Goal: Task Accomplishment & Management: Manage account settings

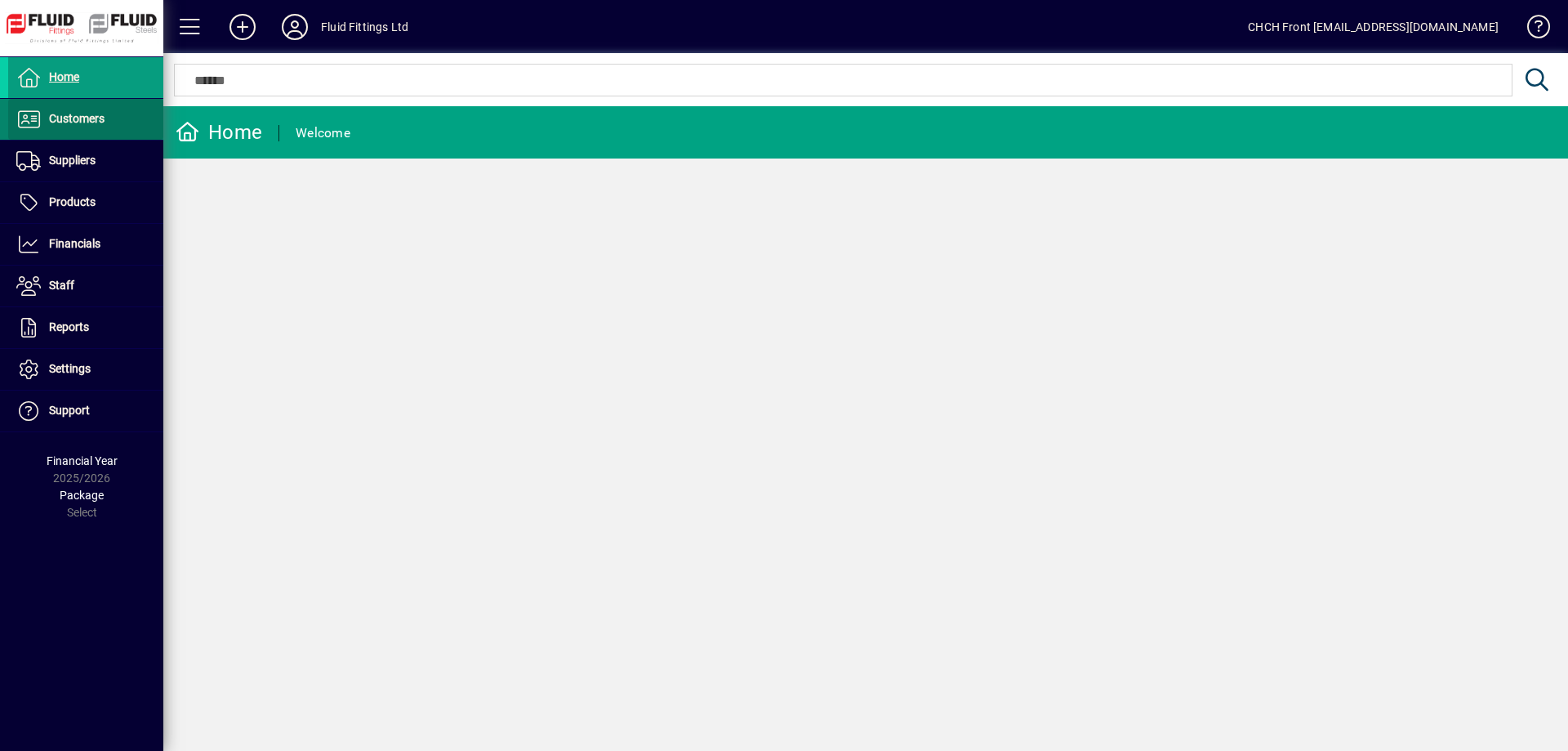
click at [88, 107] on span at bounding box center [86, 119] width 155 height 39
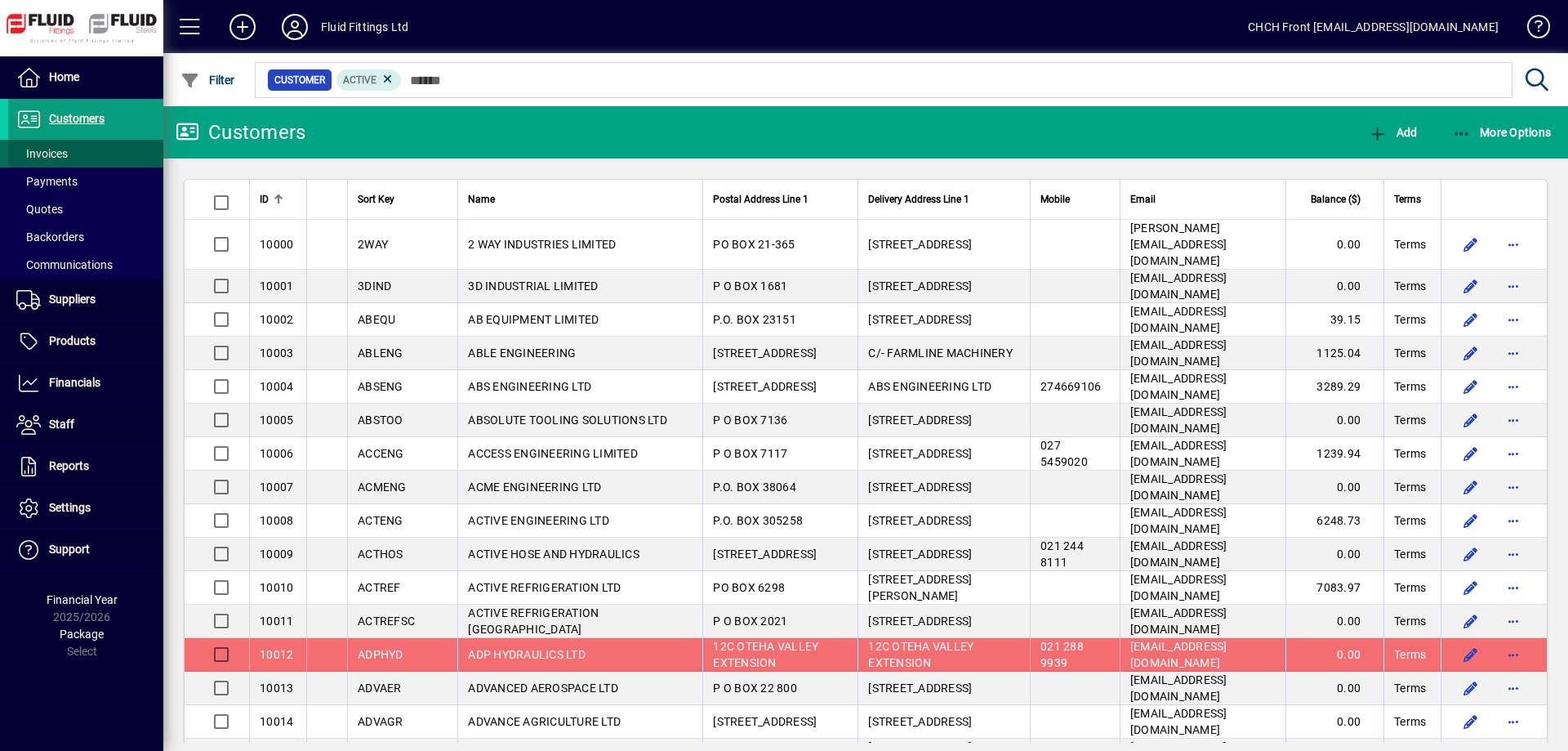
click at [94, 160] on span at bounding box center [86, 153] width 155 height 39
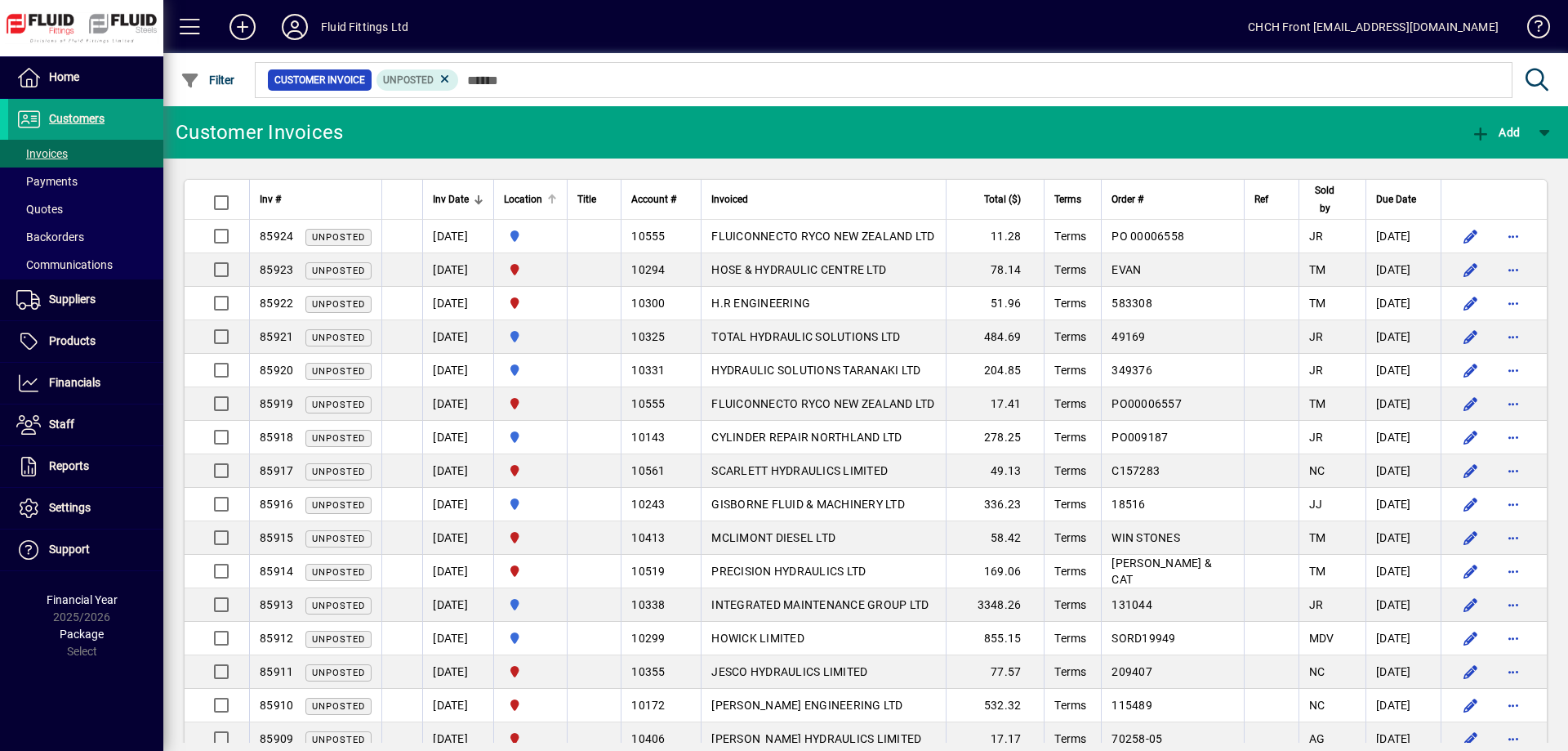
click at [553, 197] on div at bounding box center [551, 197] width 5 height 5
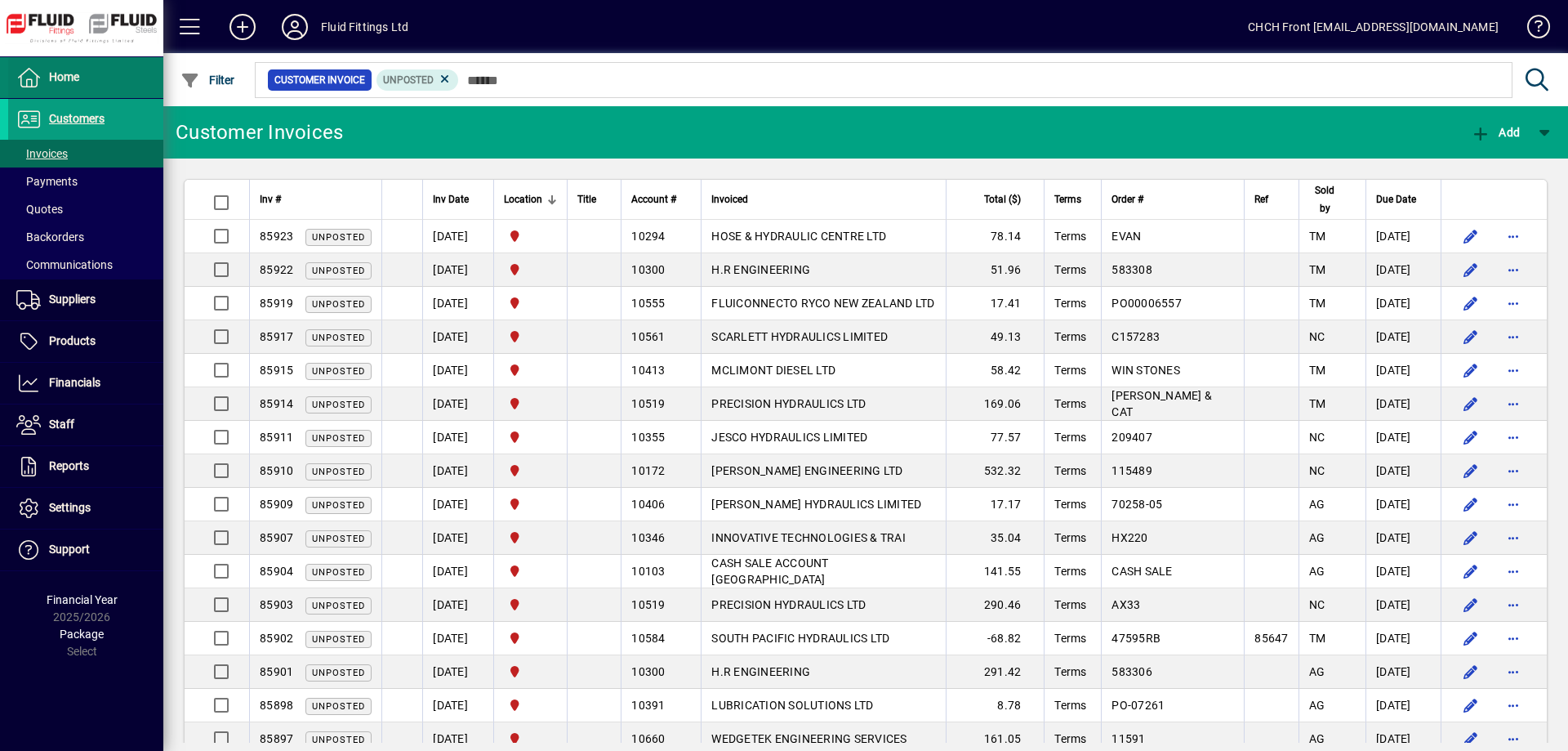
click at [82, 76] on span at bounding box center [86, 77] width 155 height 39
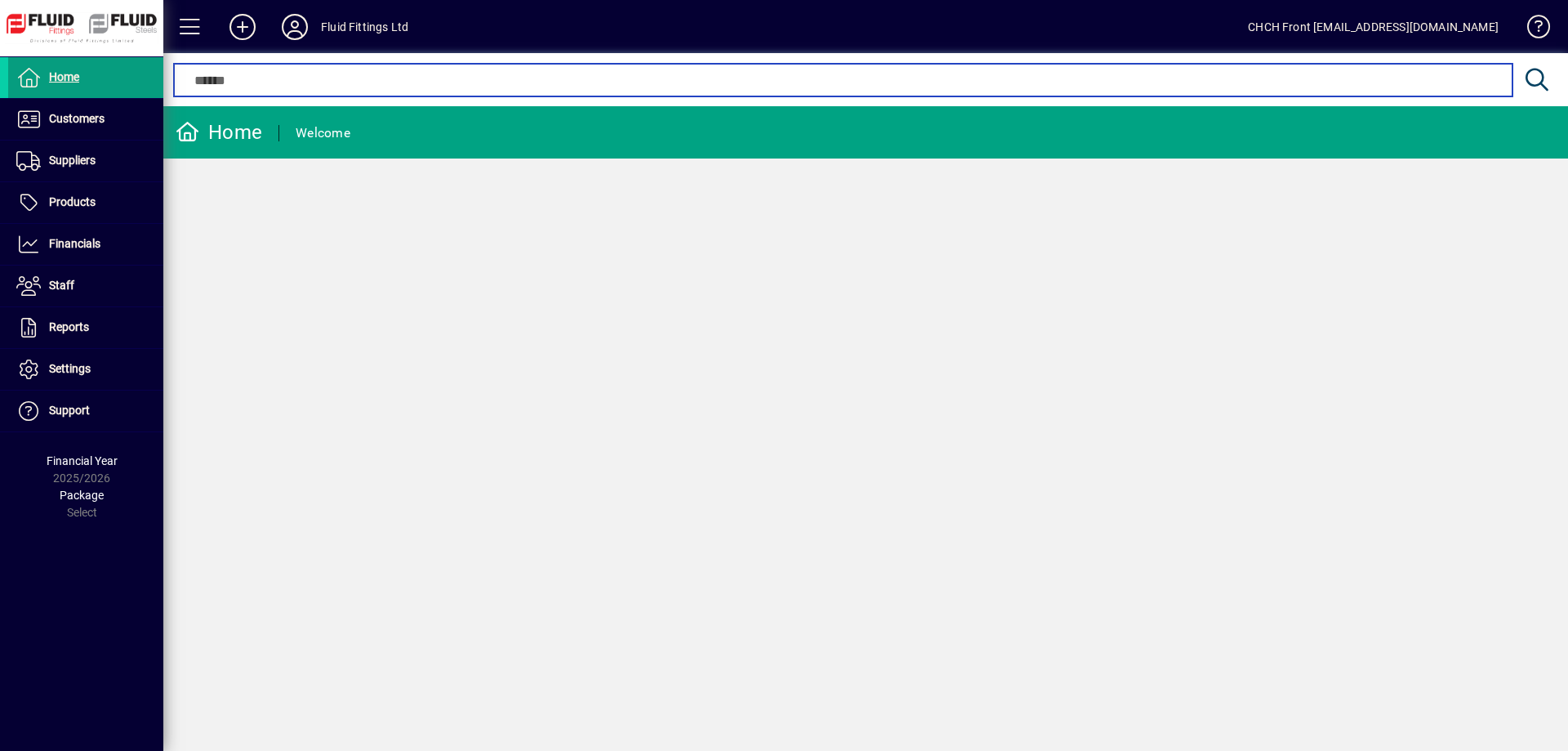
click at [457, 76] on input "text" at bounding box center [842, 79] width 1314 height 19
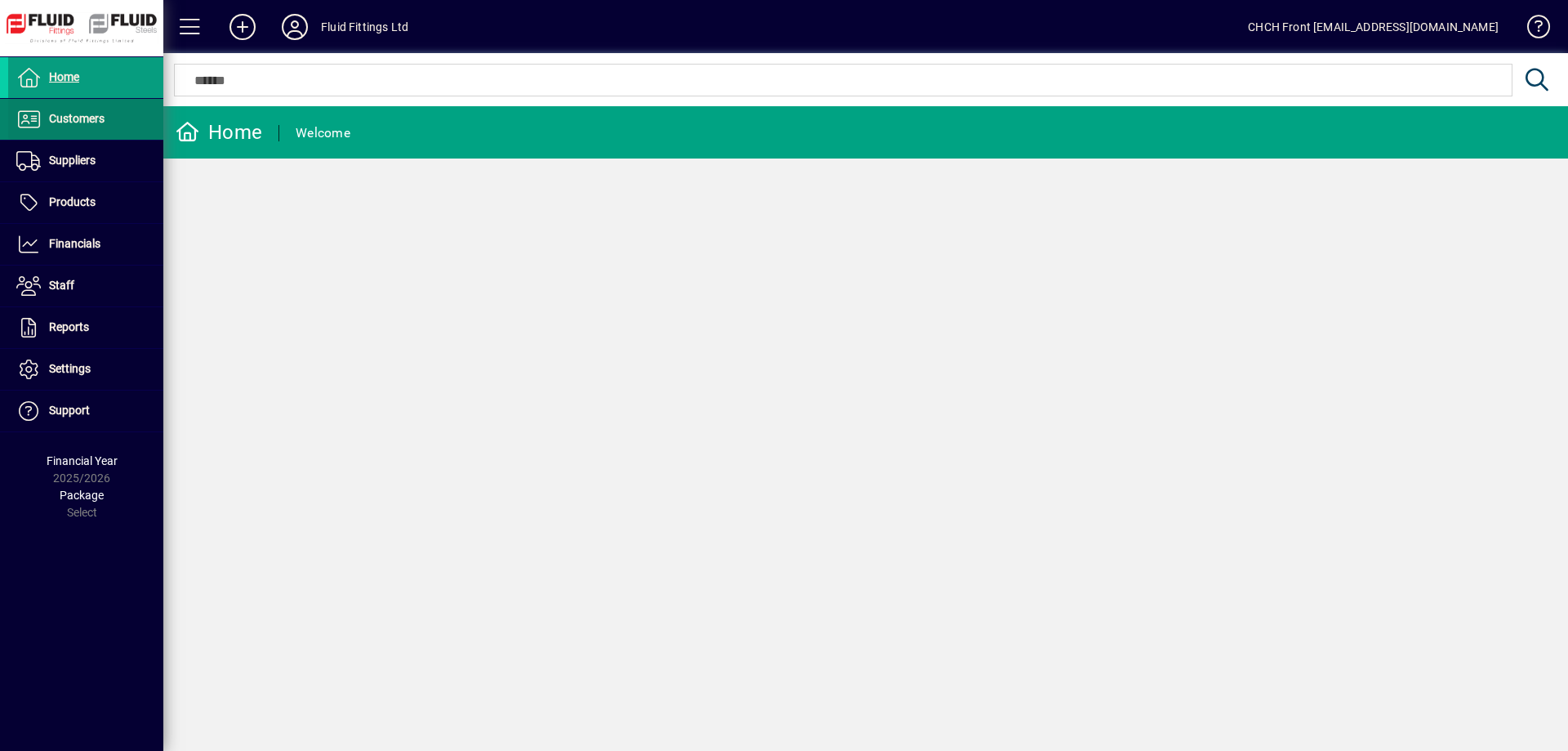
click at [146, 109] on span at bounding box center [86, 119] width 155 height 39
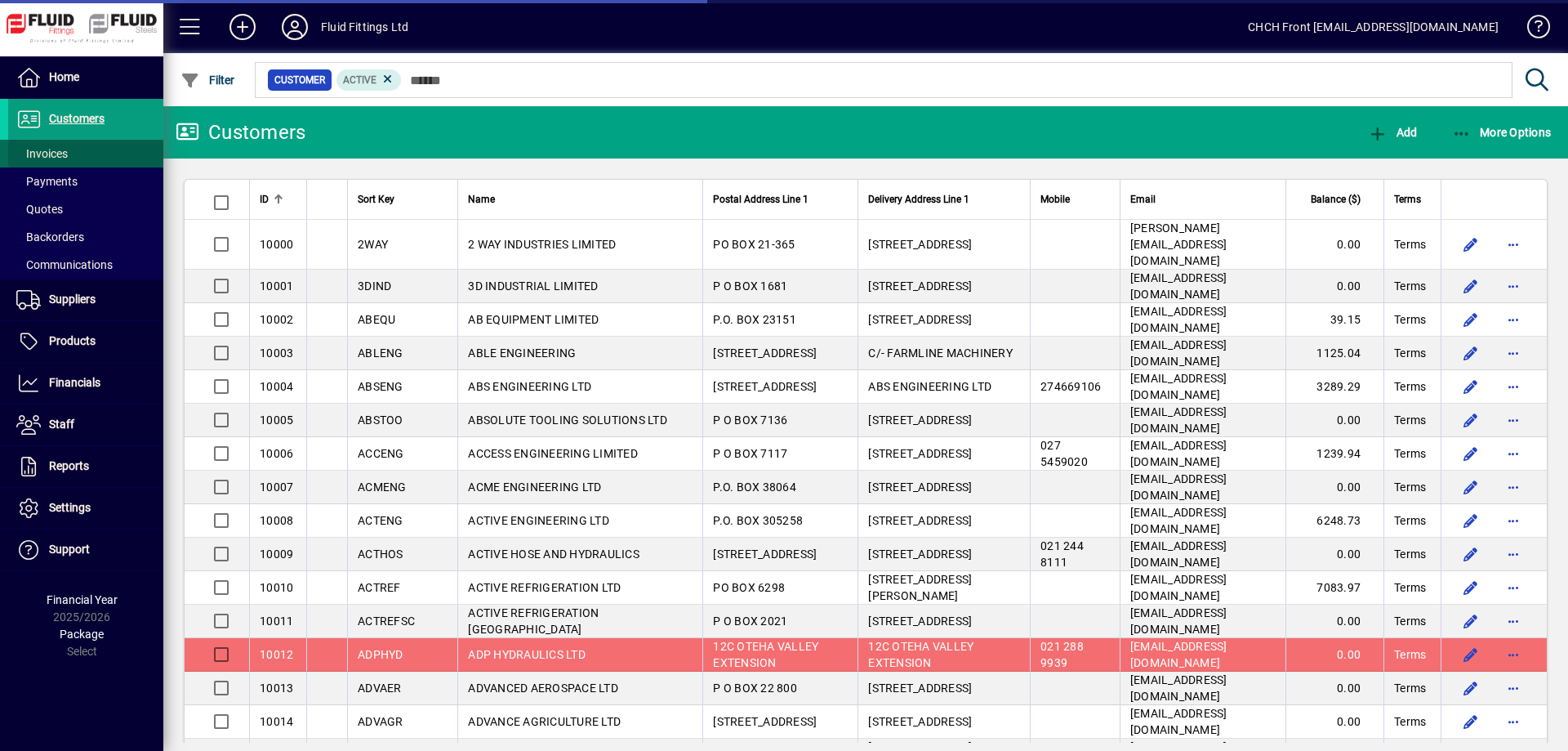
click at [129, 155] on span at bounding box center [86, 153] width 155 height 39
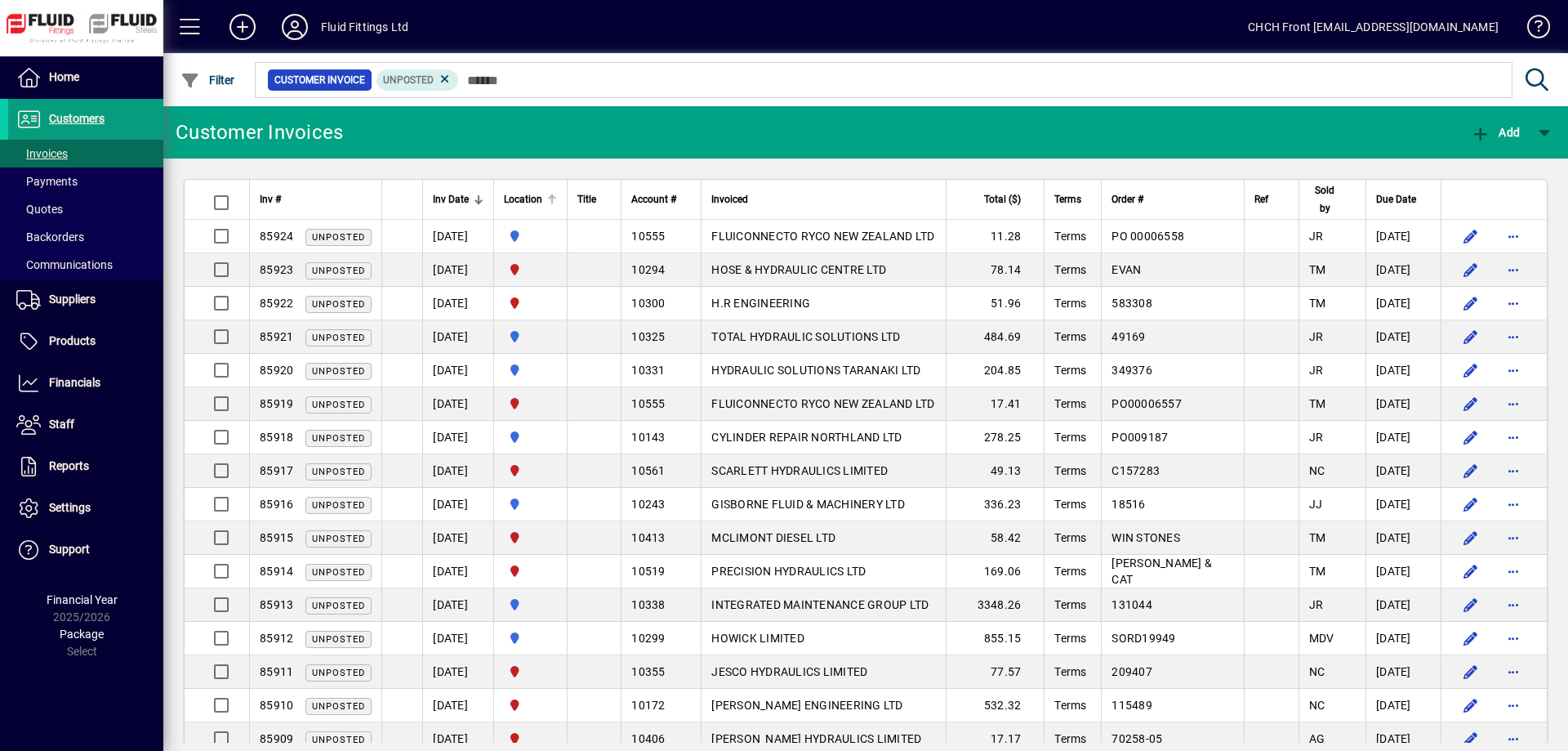
click at [557, 201] on div at bounding box center [552, 199] width 10 height 10
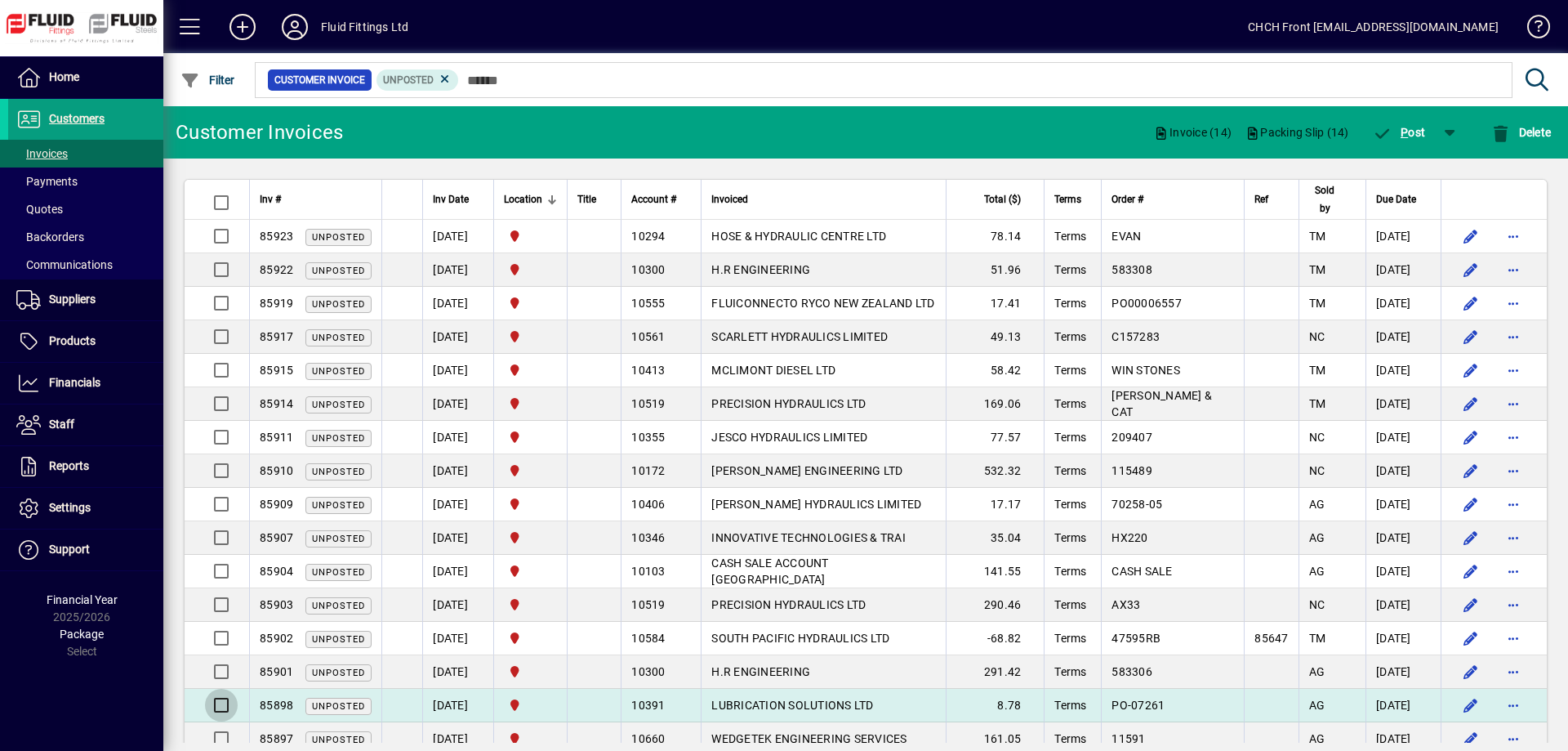
scroll to position [250, 0]
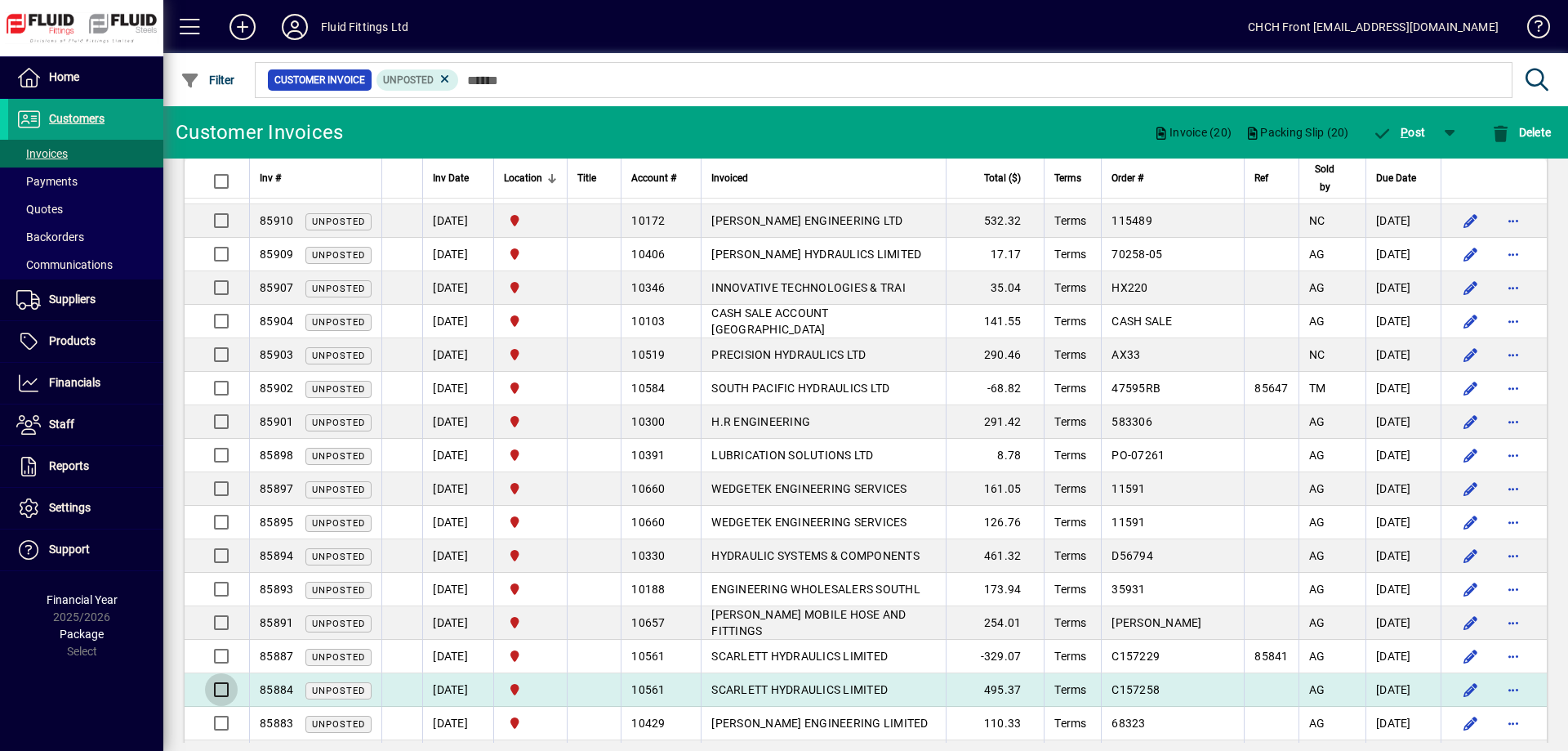
click at [225, 691] on div at bounding box center [218, 689] width 39 height 39
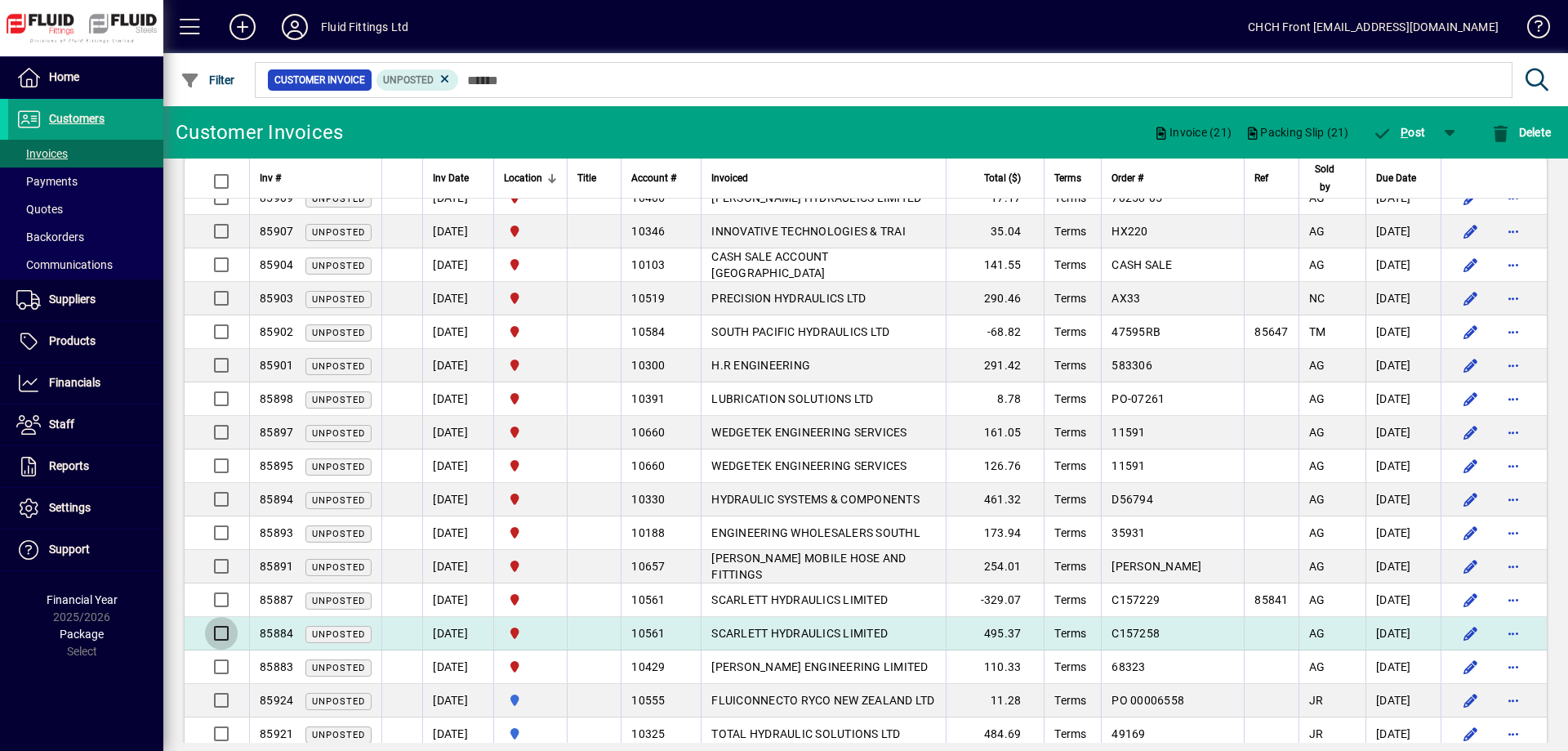
scroll to position [334, 0]
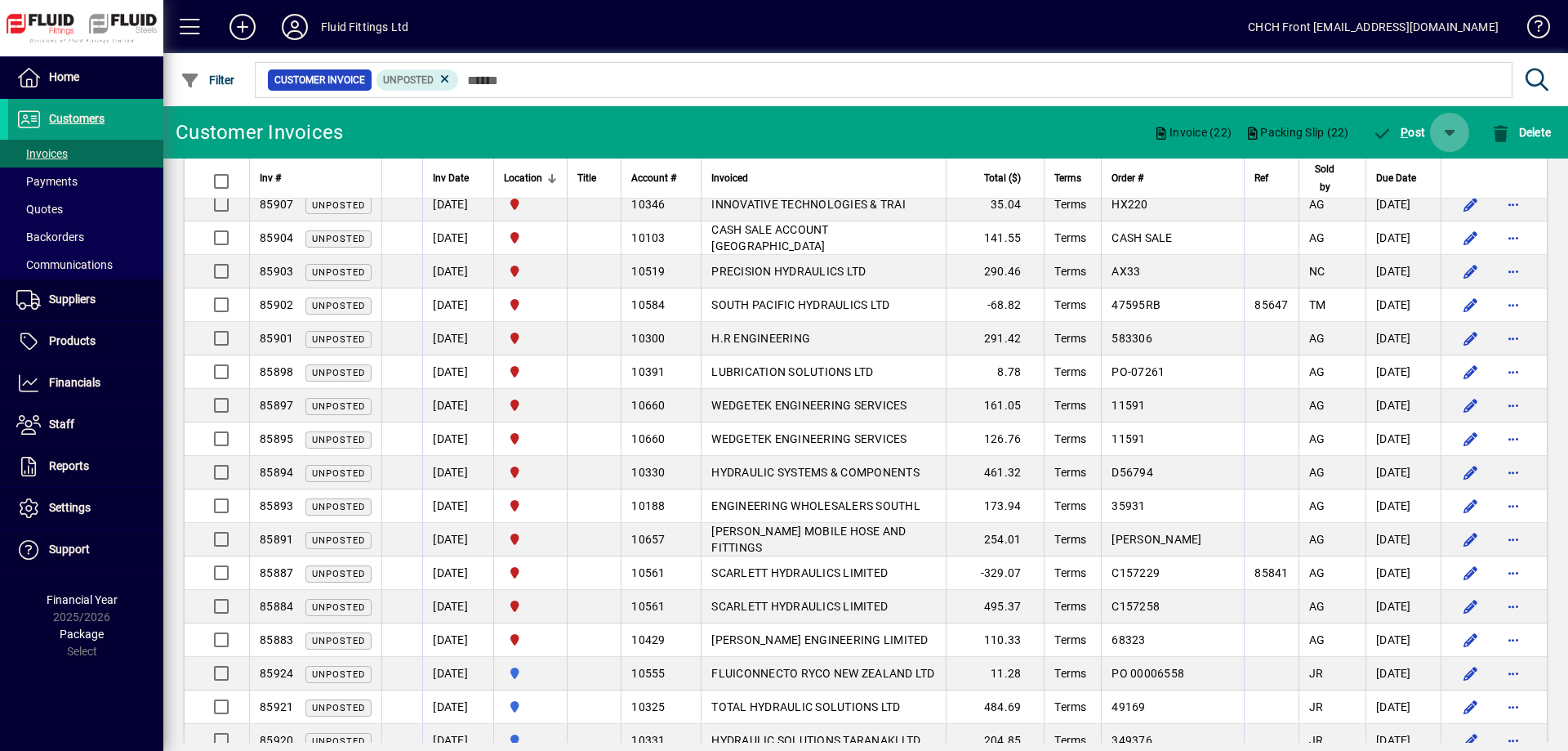
click at [1455, 125] on span "button" at bounding box center [1449, 132] width 39 height 39
click at [1424, 173] on span "P ost & Email" at bounding box center [1400, 175] width 97 height 13
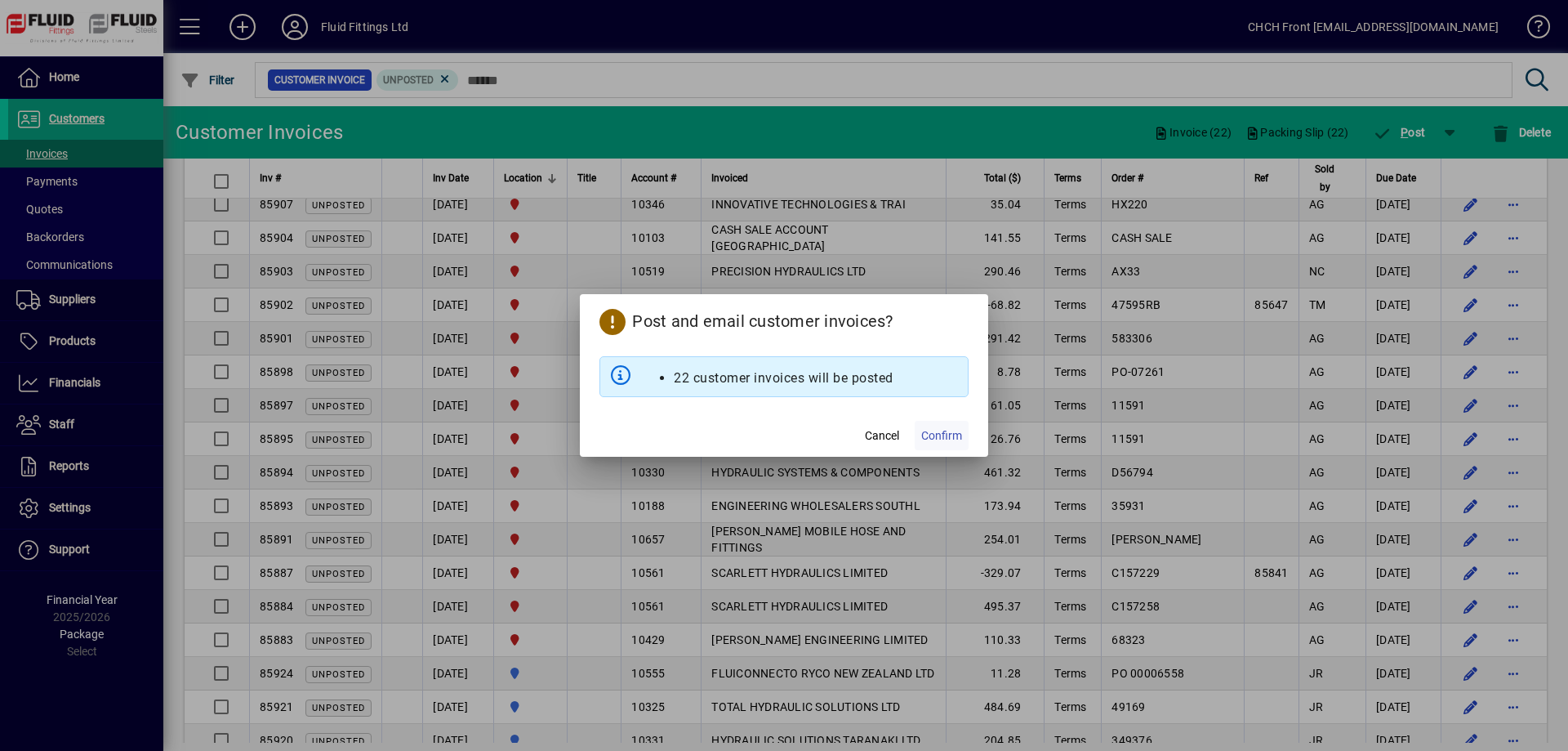
click at [950, 435] on span "Confirm" at bounding box center [941, 436] width 41 height 17
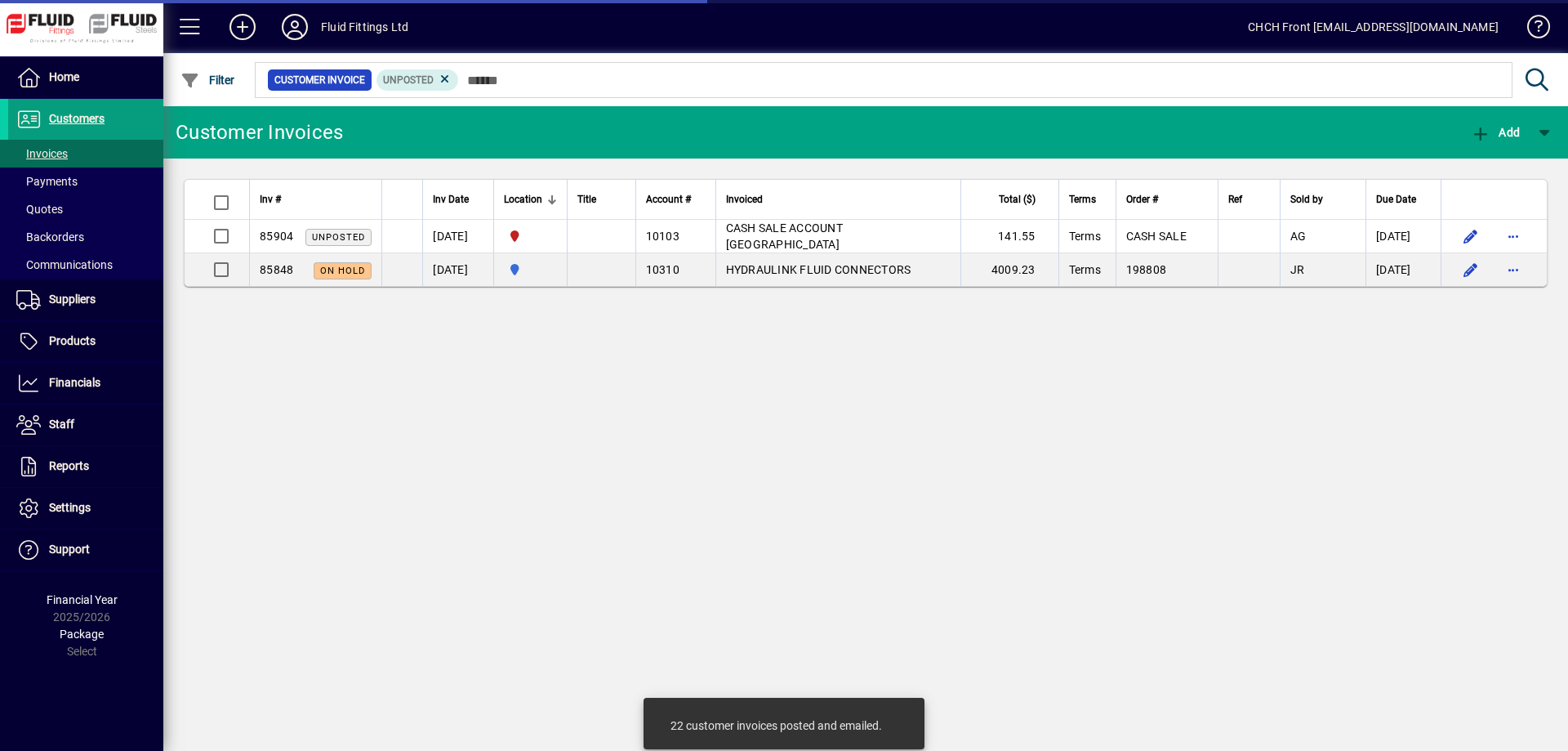
scroll to position [0, 0]
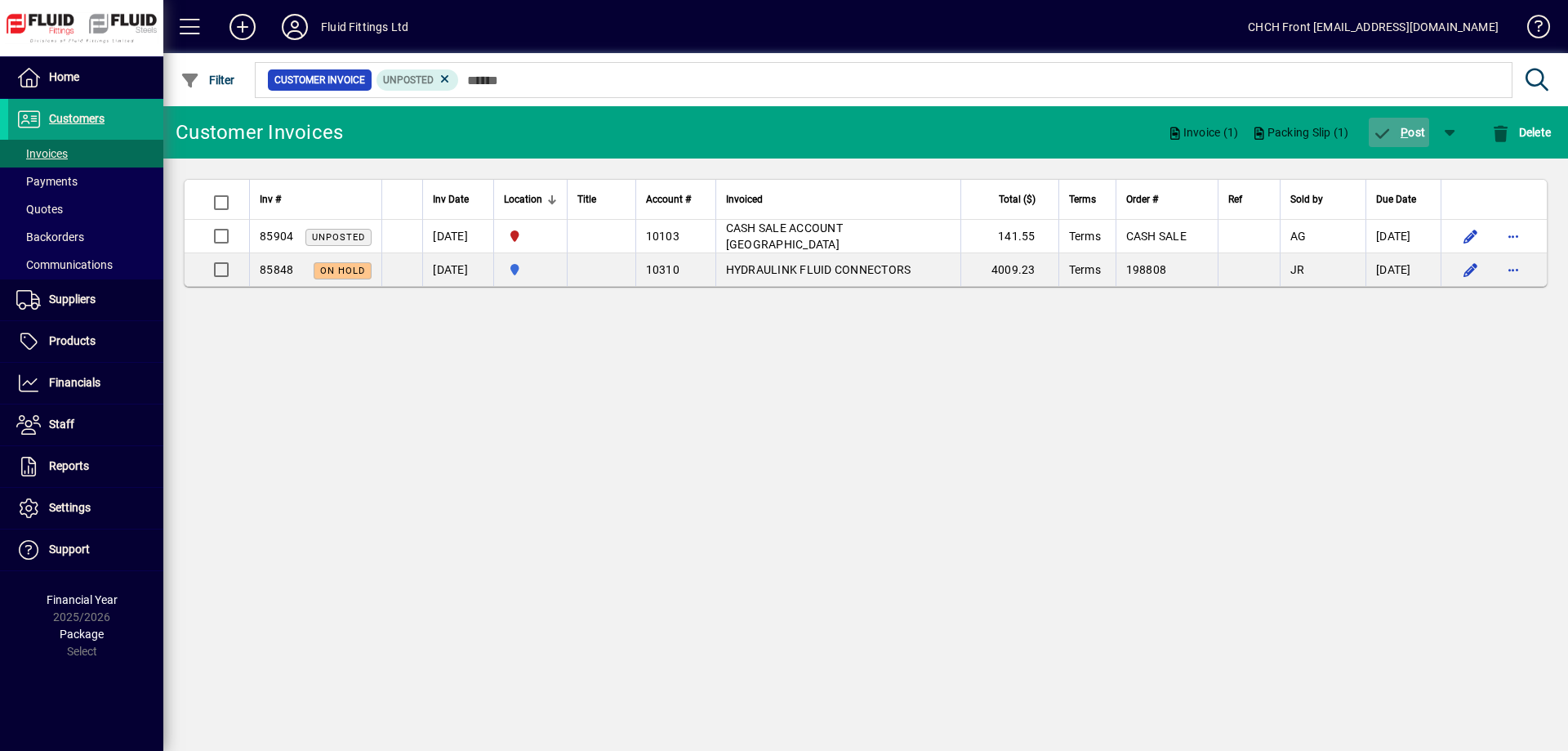
click at [1390, 128] on span "P ost" at bounding box center [1400, 132] width 53 height 13
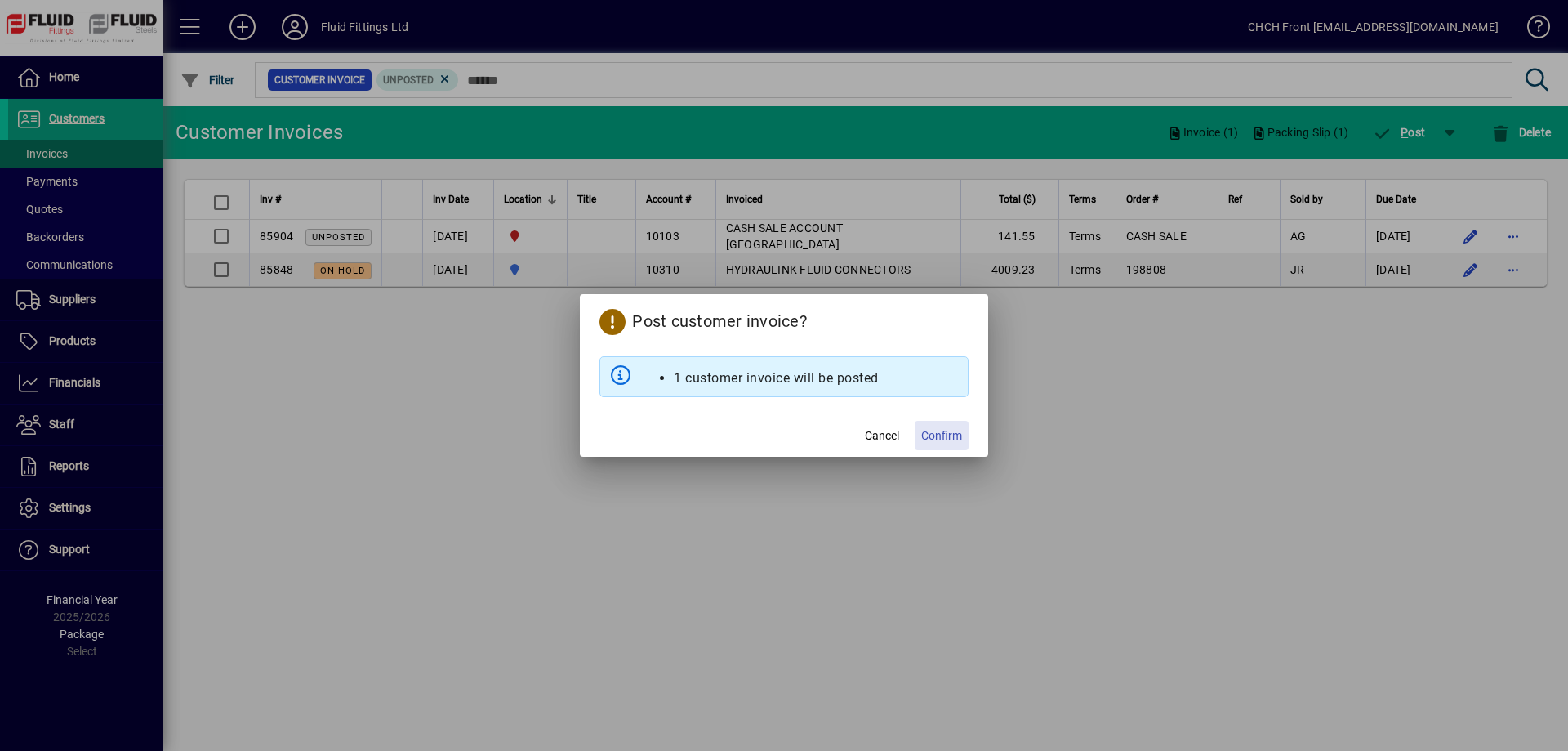
click at [946, 437] on span "Confirm" at bounding box center [941, 436] width 41 height 17
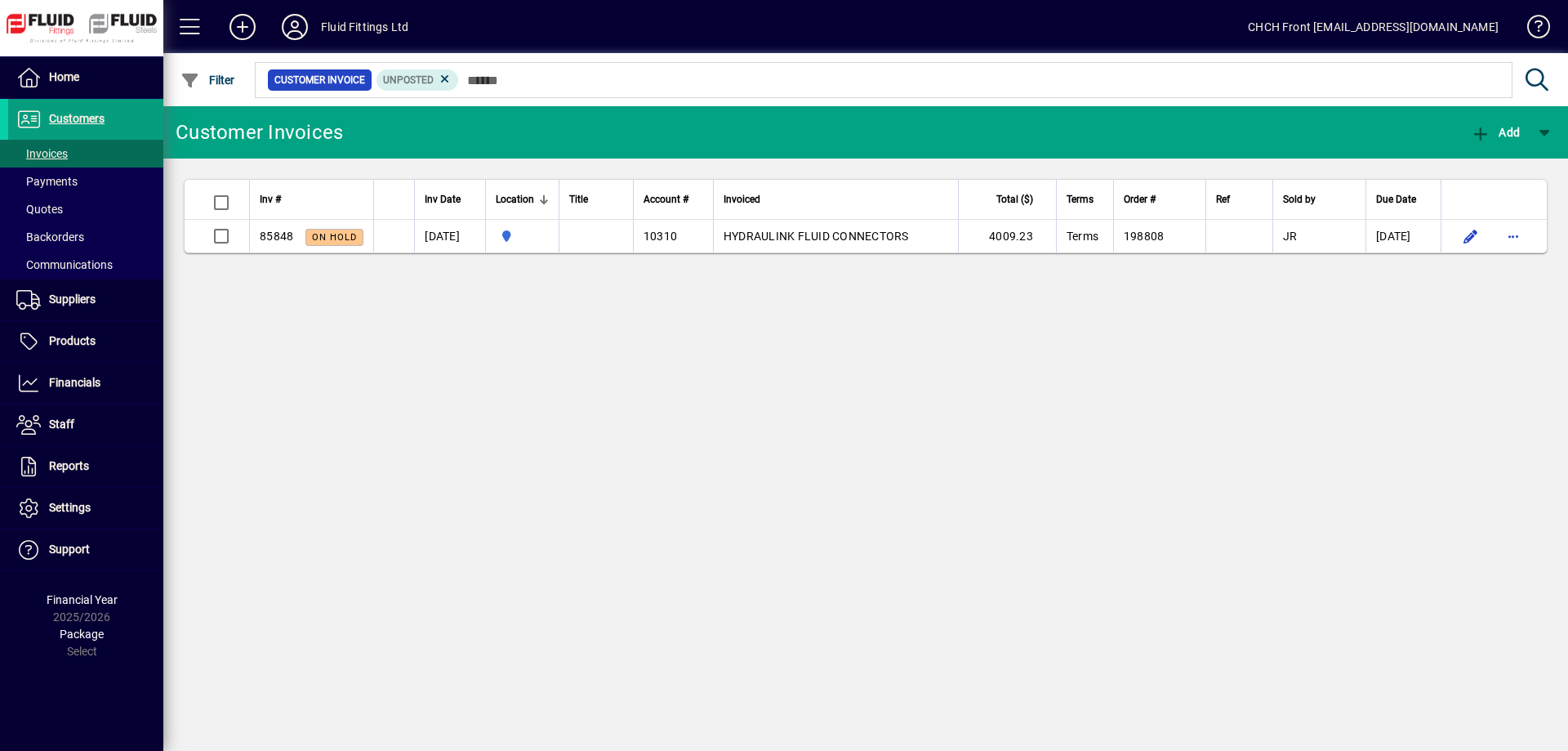
click at [293, 31] on icon at bounding box center [294, 27] width 32 height 26
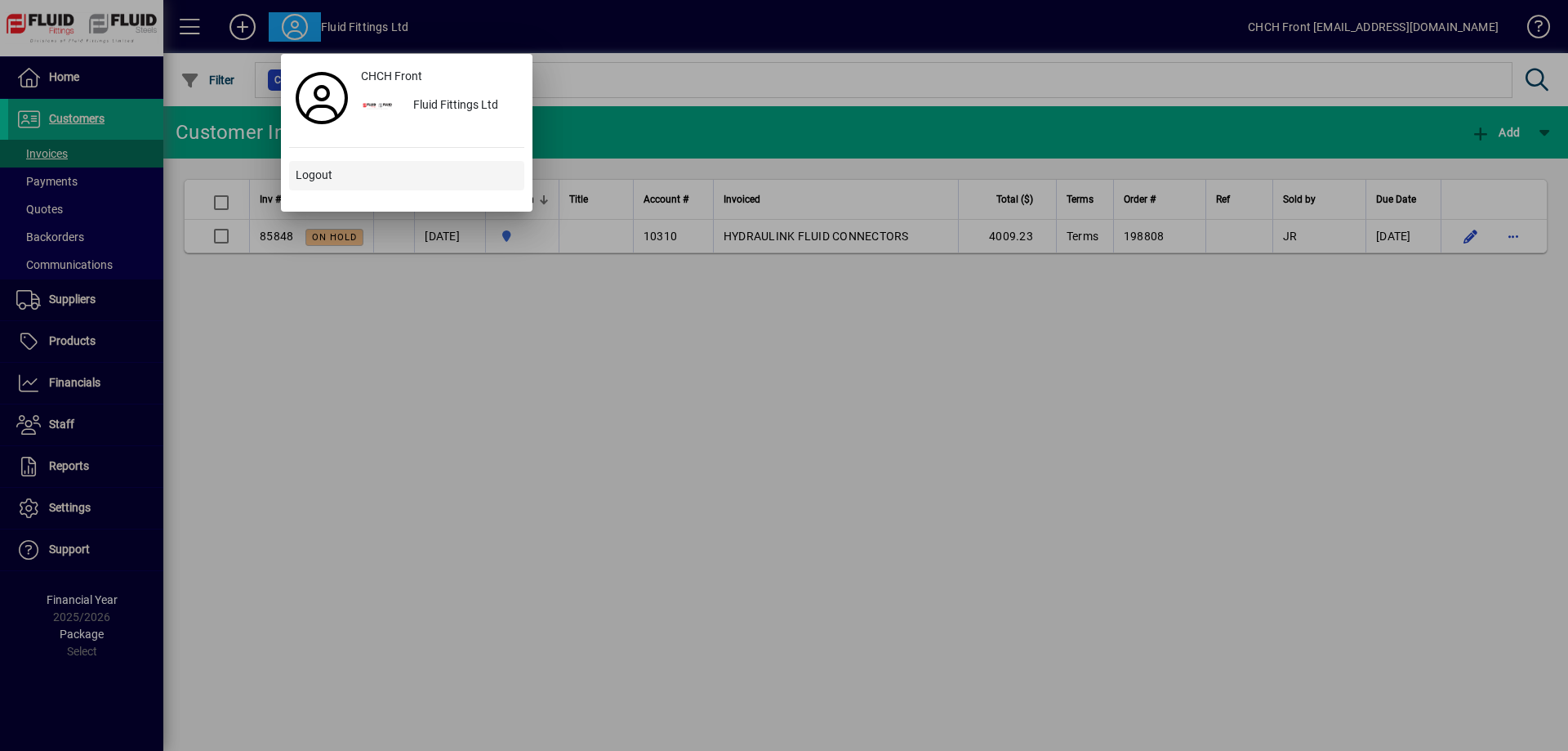
click at [340, 176] on span at bounding box center [406, 176] width 235 height 39
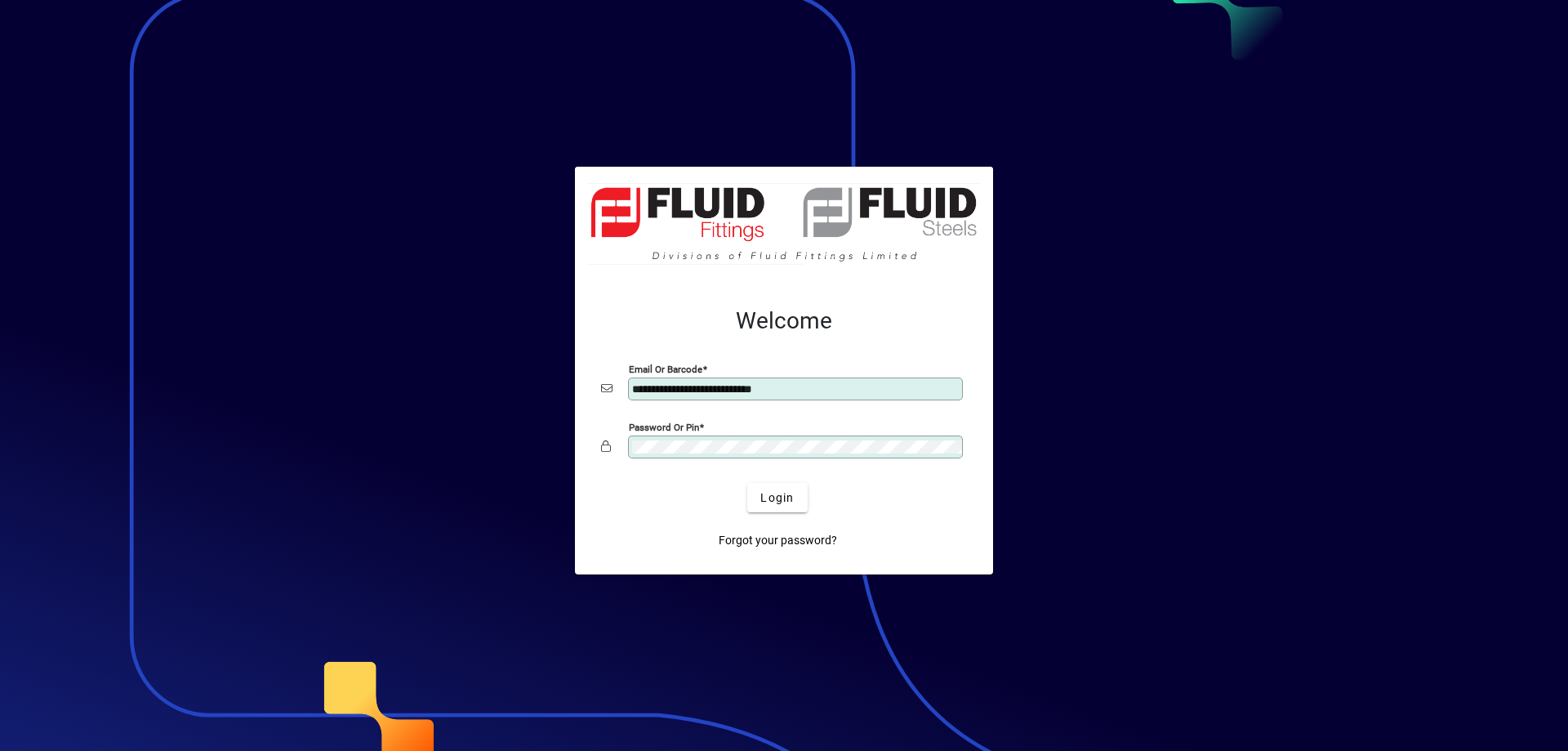
type input "**********"
